Goal: Check status: Check status

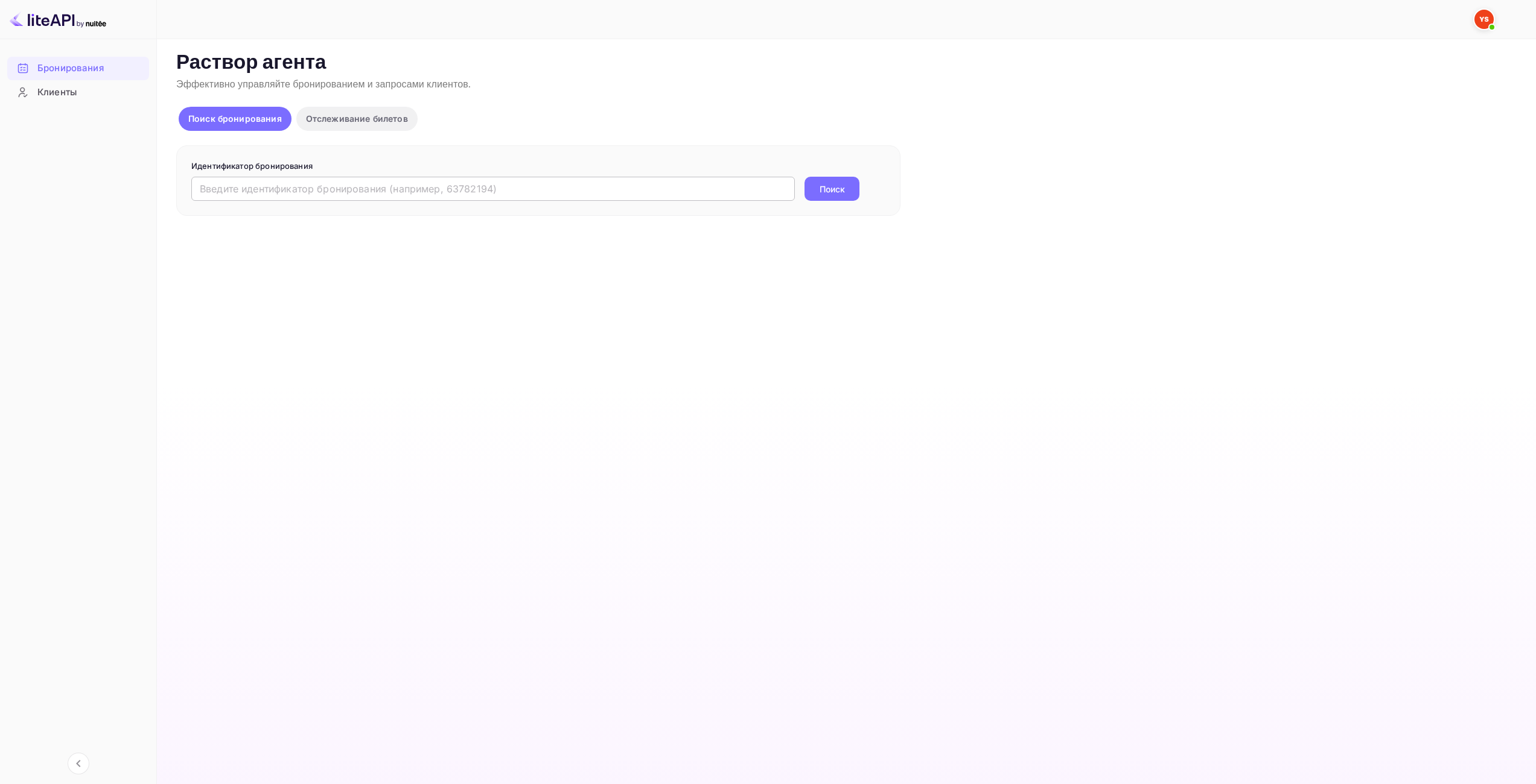
drag, startPoint x: 690, startPoint y: 184, endPoint x: 723, endPoint y: 184, distance: 33.0
click at [691, 184] on input "text" at bounding box center [492, 188] width 604 height 24
paste input "9644570"
type input "9644570"
click at [829, 186] on ya-tr-span "Поиск" at bounding box center [832, 189] width 25 height 12
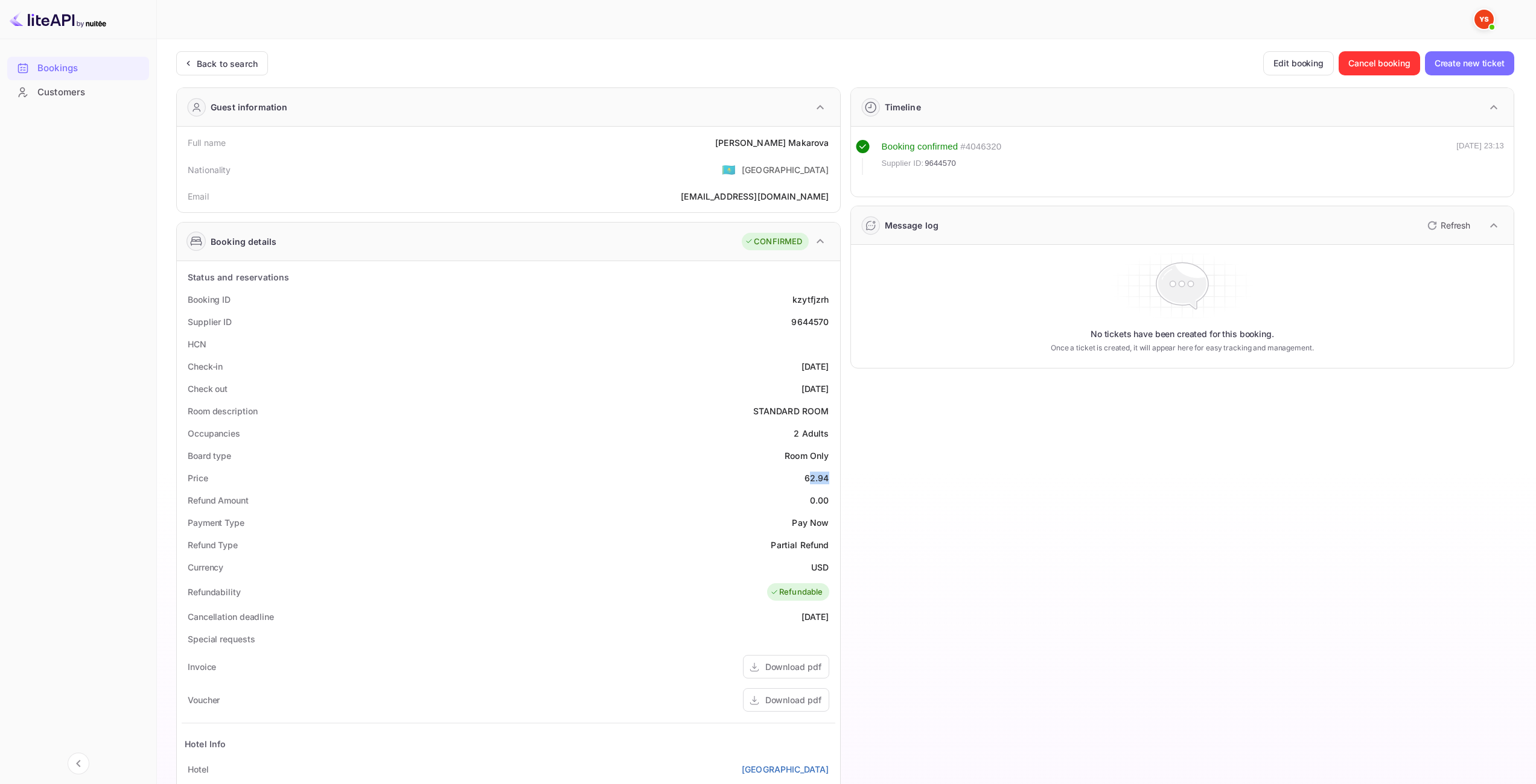
drag, startPoint x: 810, startPoint y: 478, endPoint x: 826, endPoint y: 477, distance: 16.0
click at [826, 477] on div "62.94" at bounding box center [817, 478] width 25 height 12
drag, startPoint x: 806, startPoint y: 480, endPoint x: 829, endPoint y: 480, distance: 23.0
click at [829, 480] on div "Price 62.94" at bounding box center [508, 478] width 654 height 23
copy div "62.94"
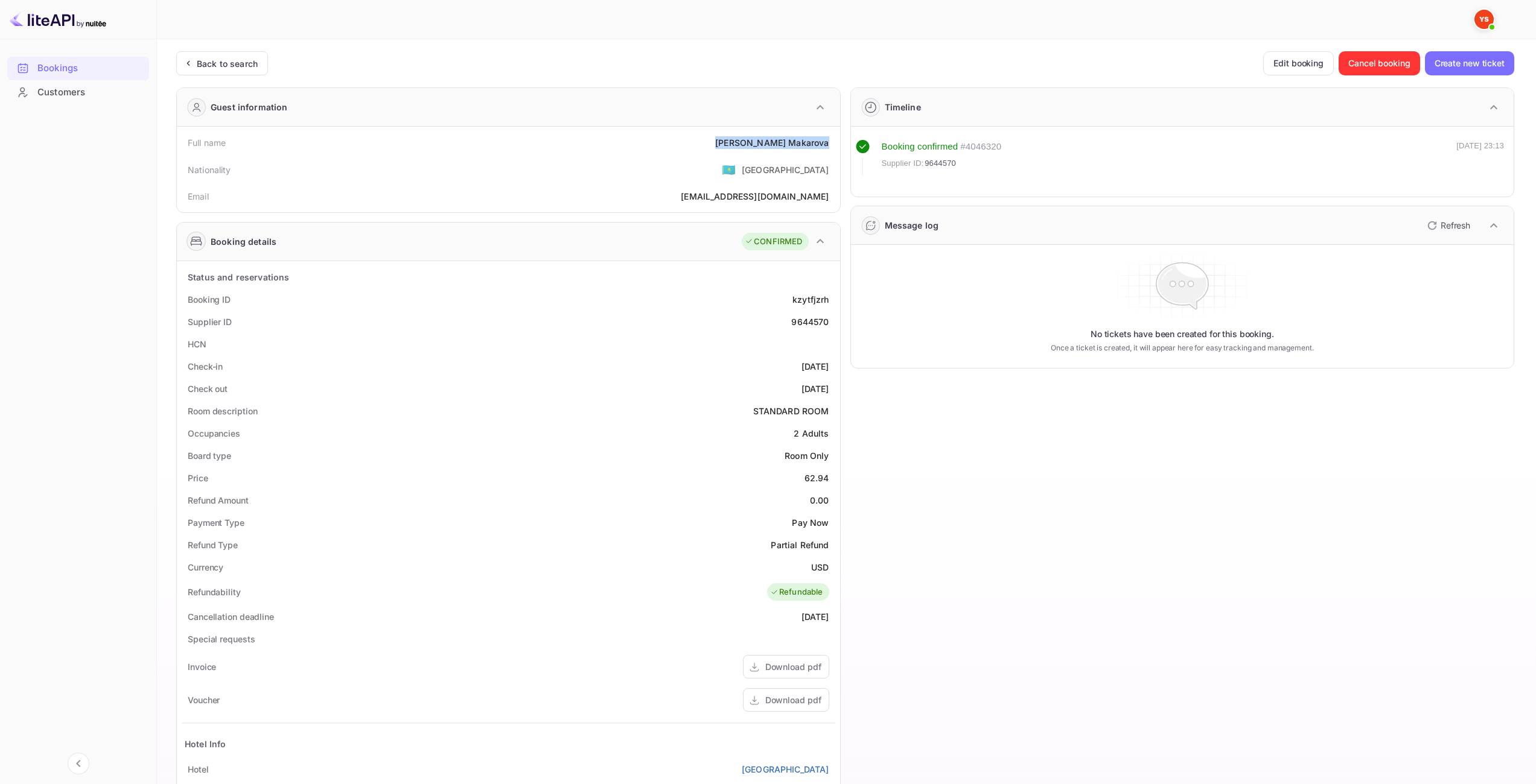
drag, startPoint x: 763, startPoint y: 146, endPoint x: 829, endPoint y: 150, distance: 66.1
click at [829, 150] on div "Full name [PERSON_NAME]" at bounding box center [508, 142] width 654 height 23
copy div "[PERSON_NAME]"
drag, startPoint x: 813, startPoint y: 568, endPoint x: 828, endPoint y: 568, distance: 15.0
click at [828, 568] on ya-tr-span "USD" at bounding box center [820, 567] width 17 height 10
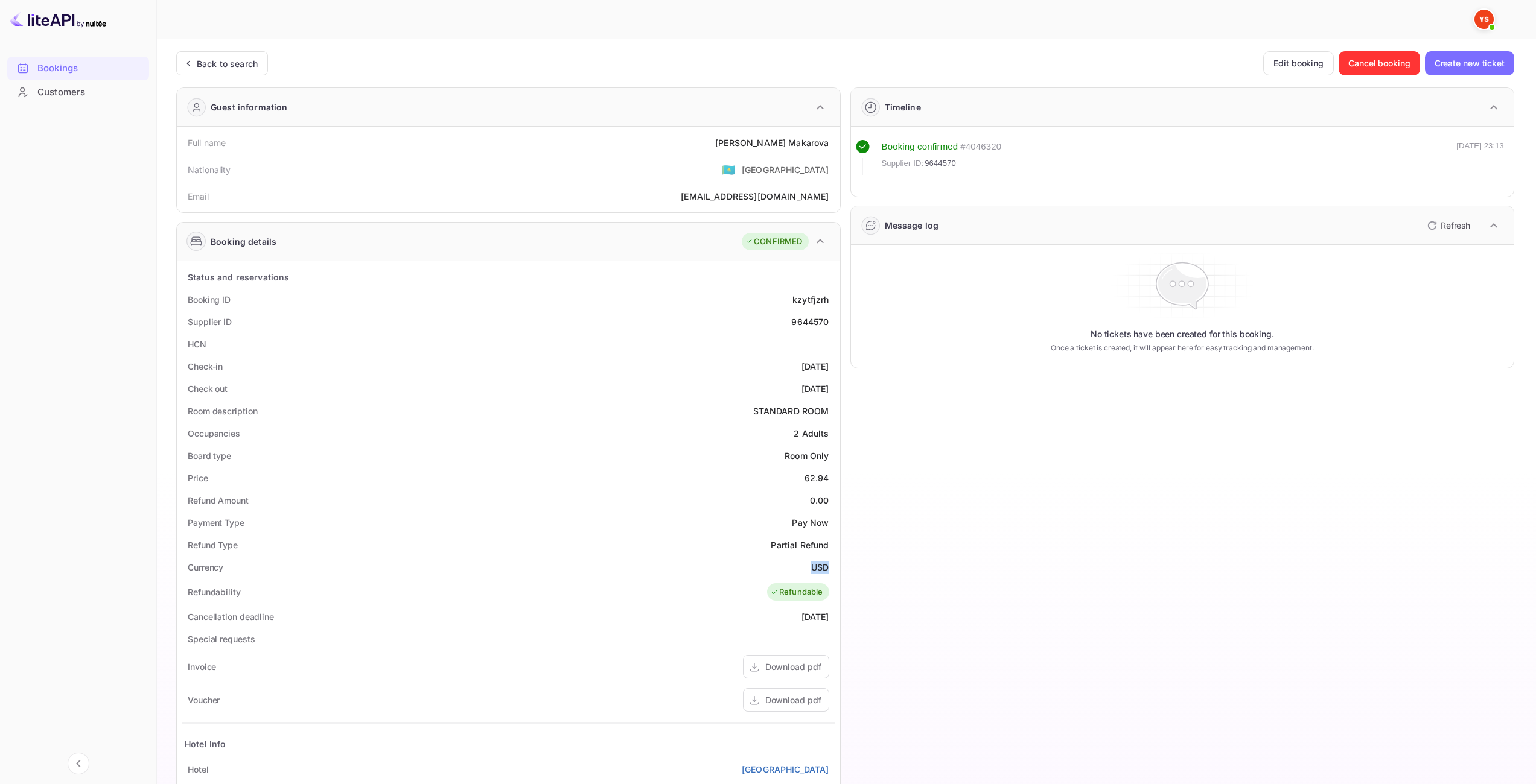
copy ya-tr-span "USD"
